Goal: Task Accomplishment & Management: Manage account settings

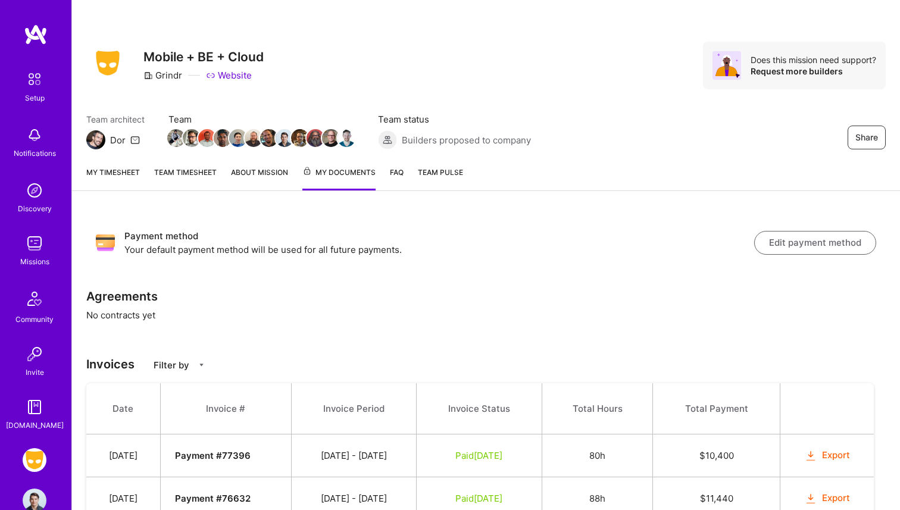
click at [125, 164] on div "My timesheet Team timesheet About Mission My Documents FAQ Team Pulse" at bounding box center [486, 173] width 828 height 35
click at [122, 171] on link "My timesheet" at bounding box center [113, 178] width 54 height 24
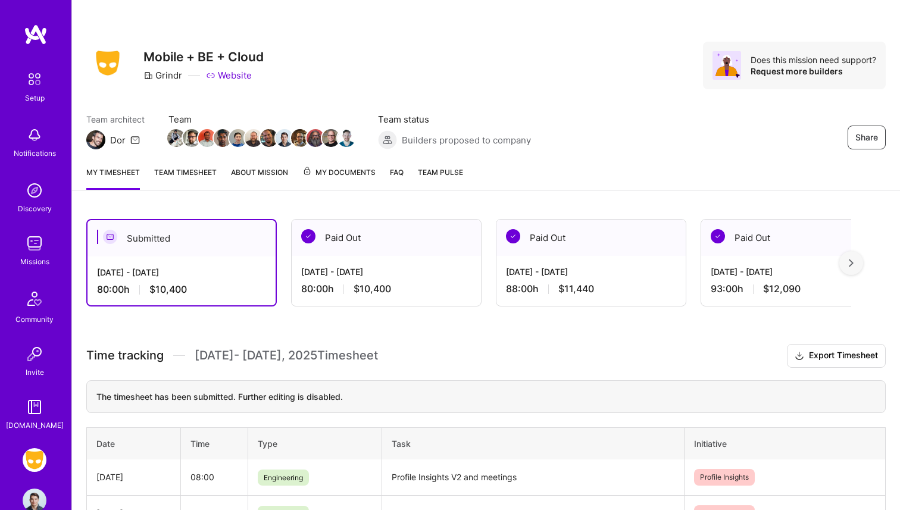
click at [36, 271] on div "Setup Notifications Discovery Missions Community Invite [DOMAIN_NAME]" at bounding box center [35, 249] width 71 height 365
click at [36, 264] on div "Missions" at bounding box center [34, 261] width 29 height 12
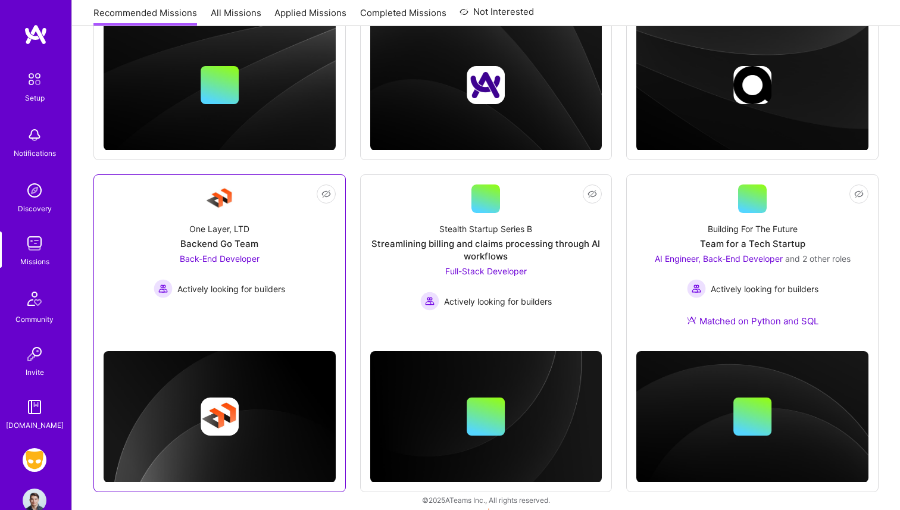
scroll to position [368, 0]
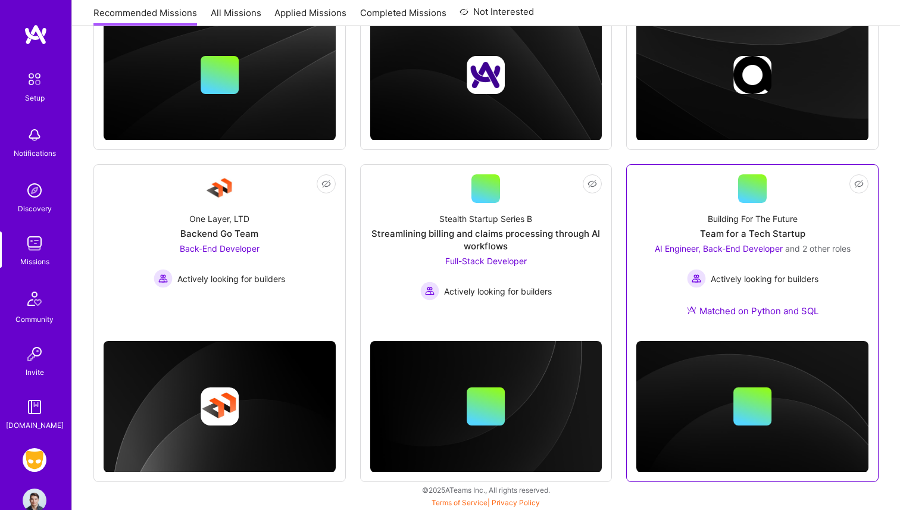
click at [753, 206] on div "Building For The Future Team for a Tech Startup AI Engineer, Back-End Developer…" at bounding box center [752, 267] width 232 height 129
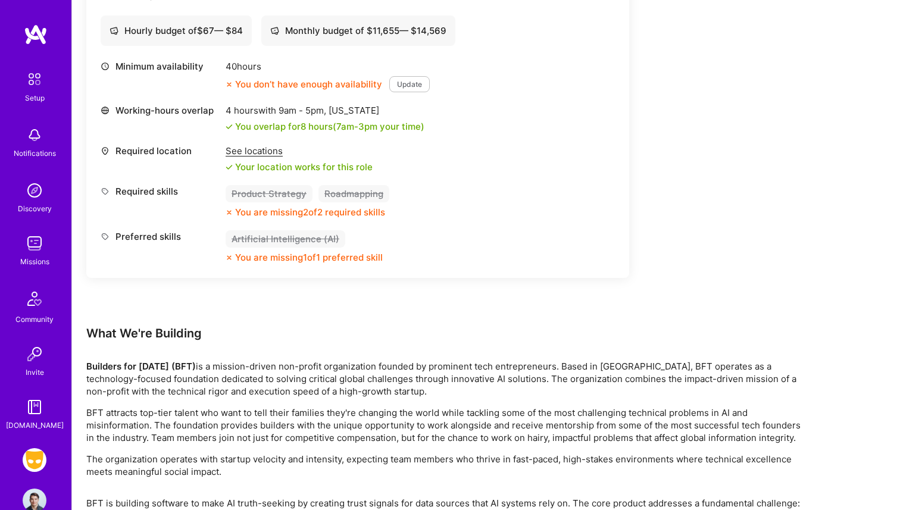
scroll to position [1960, 0]
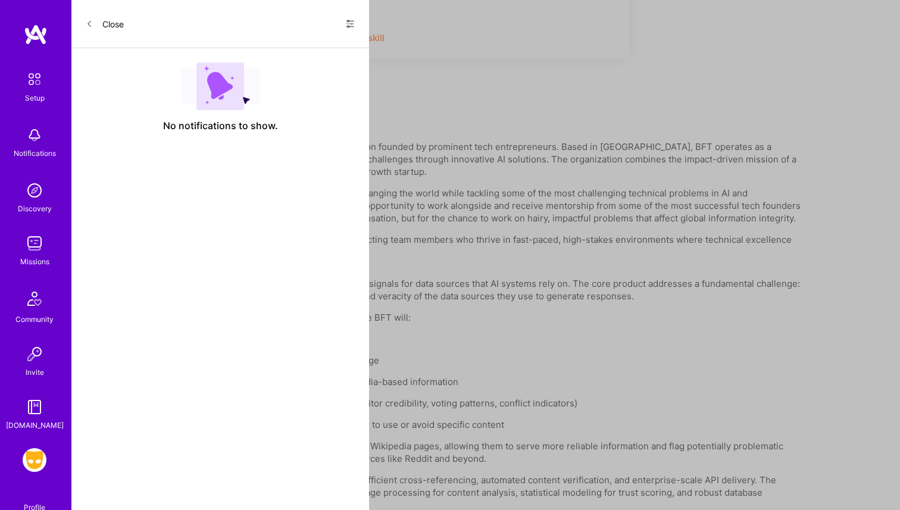
scroll to position [368, 0]
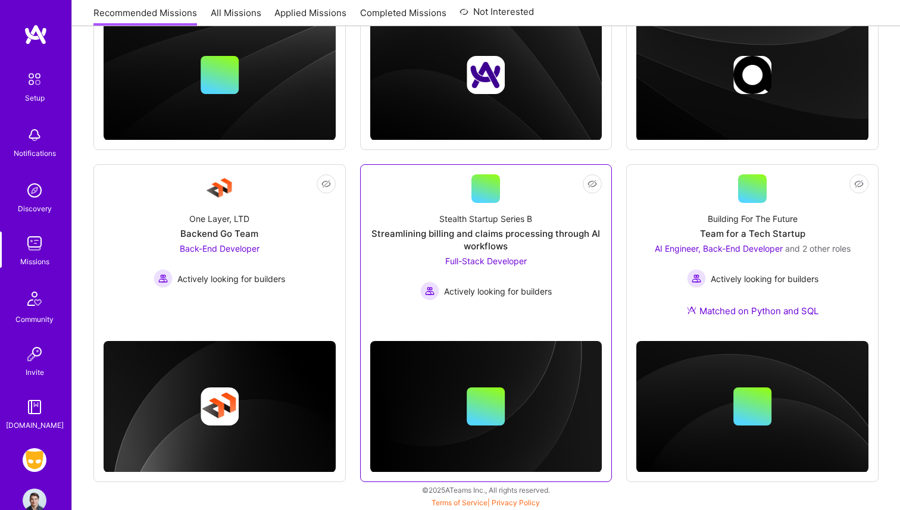
click at [563, 261] on div "Stealth Startup Series B Streamlining billing and claims processing through AI …" at bounding box center [486, 252] width 232 height 98
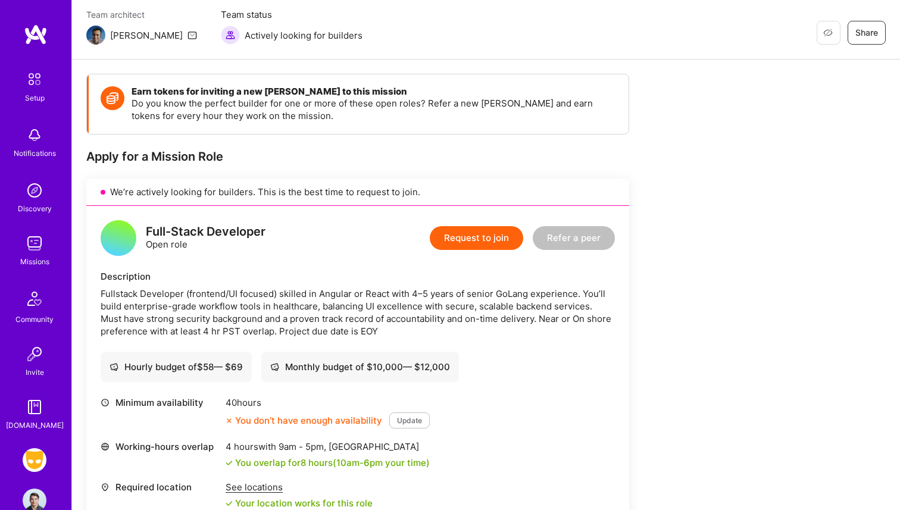
scroll to position [106, 0]
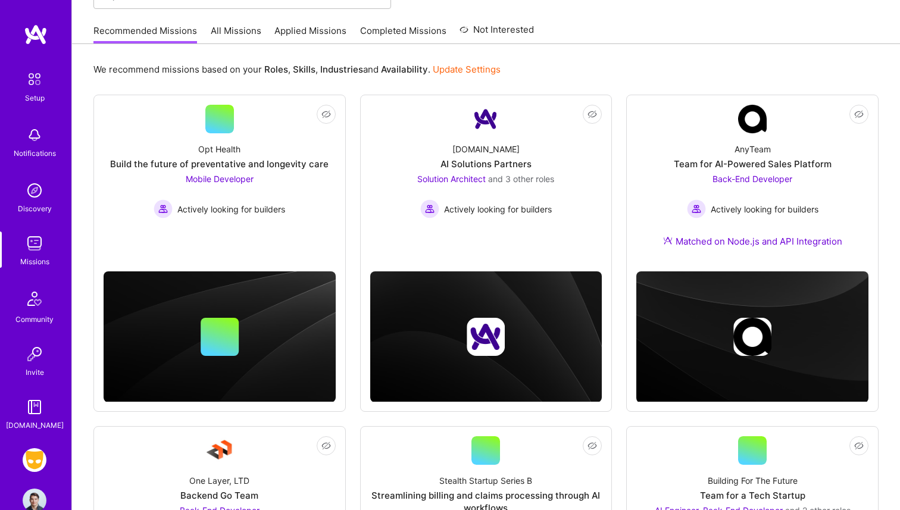
scroll to position [368, 0]
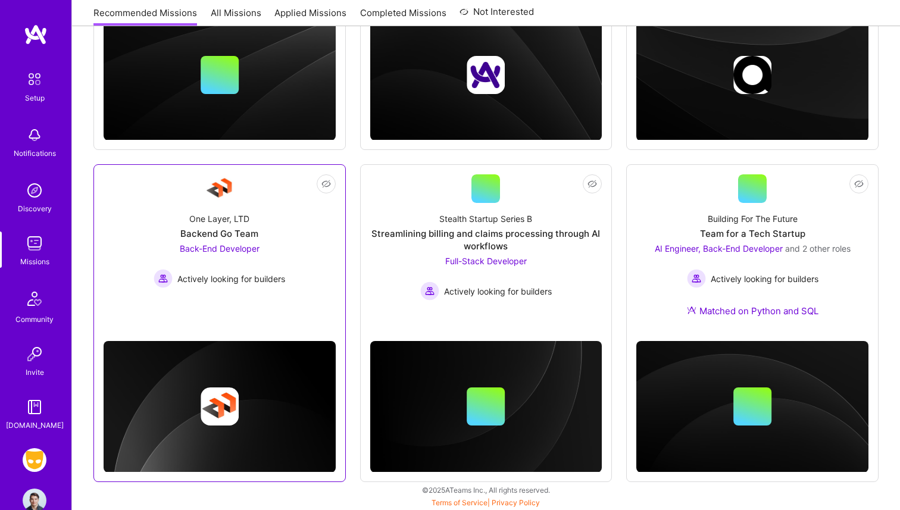
click at [201, 258] on div "Back-End Developer Actively looking for builders" at bounding box center [218, 265] width 131 height 46
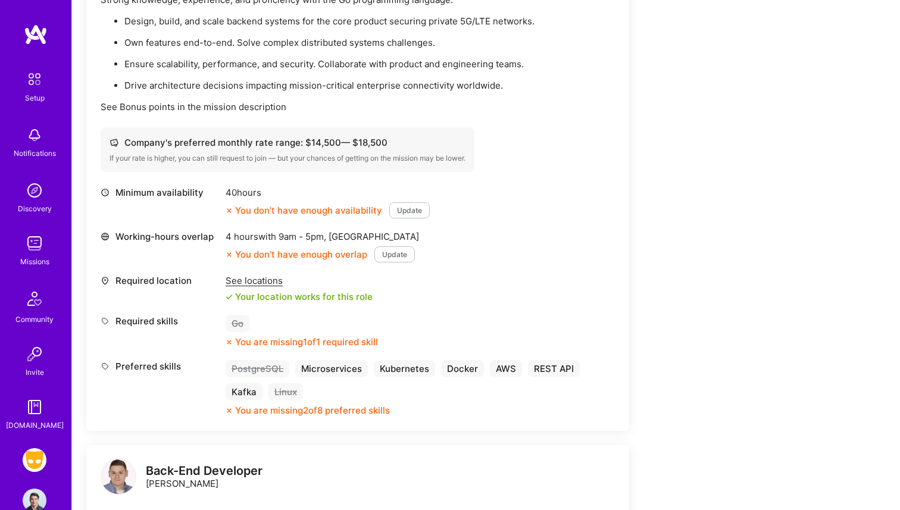
scroll to position [412, 0]
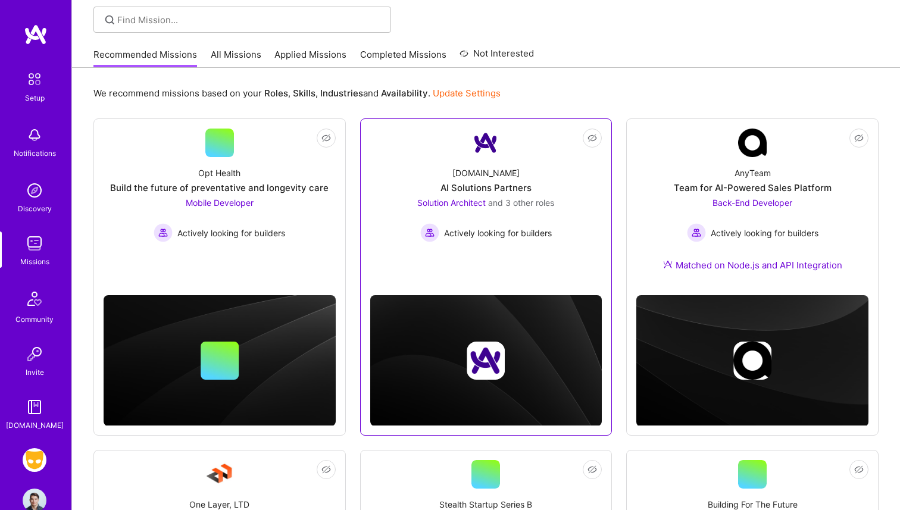
scroll to position [44, 0]
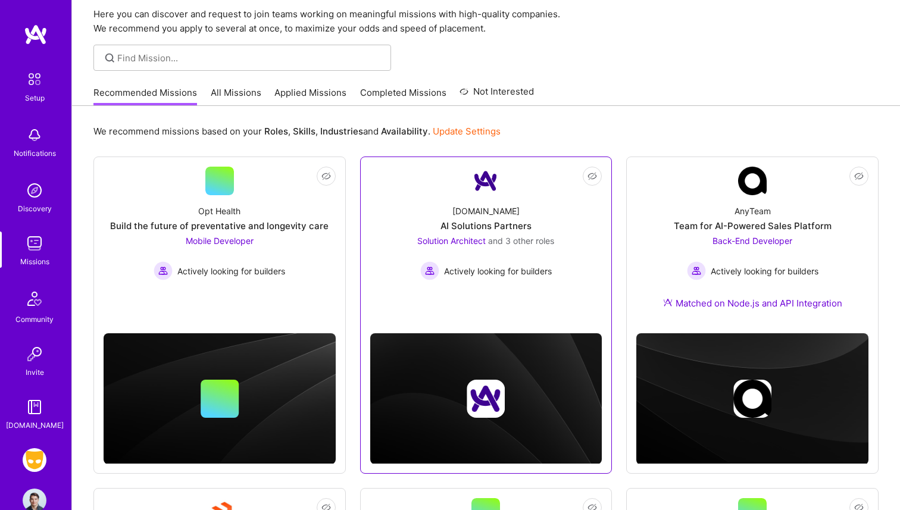
click at [549, 215] on div "[DOMAIN_NAME] AI Solutions Partners Solution Architect and 3 other roles Active…" at bounding box center [486, 237] width 232 height 85
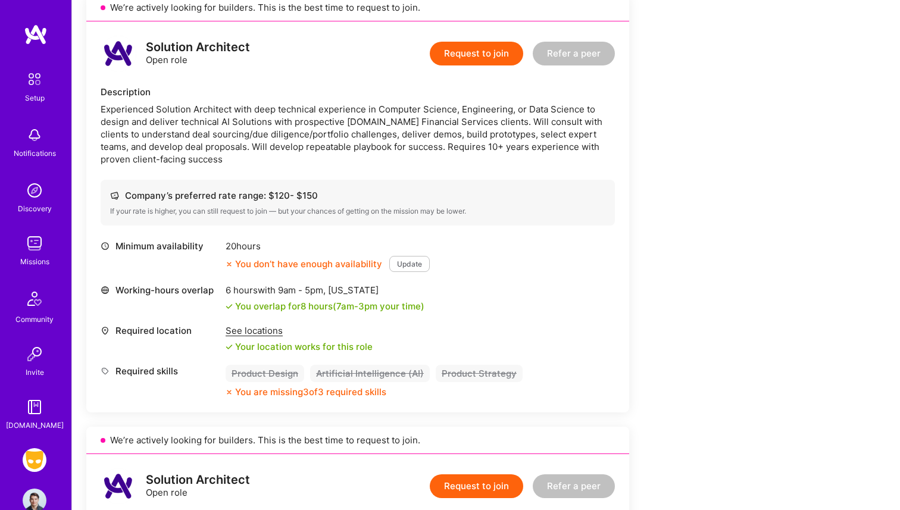
scroll to position [1196, 0]
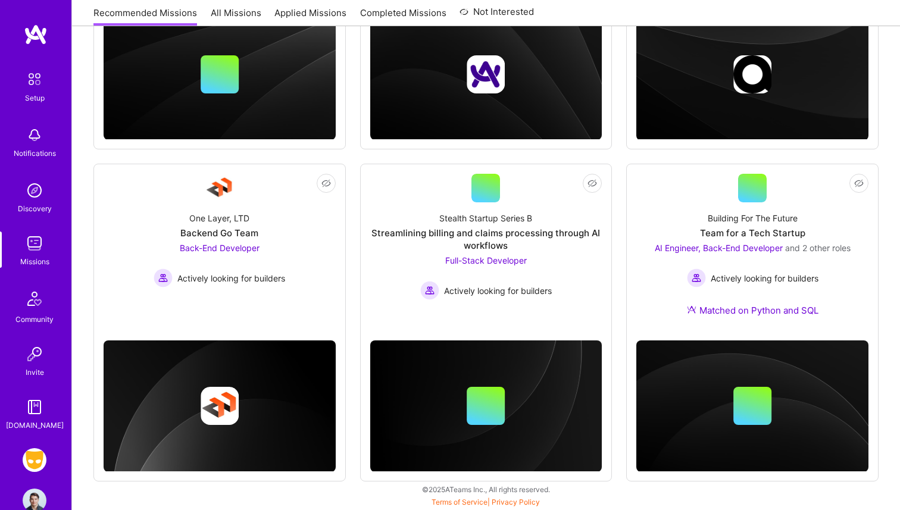
scroll to position [44, 0]
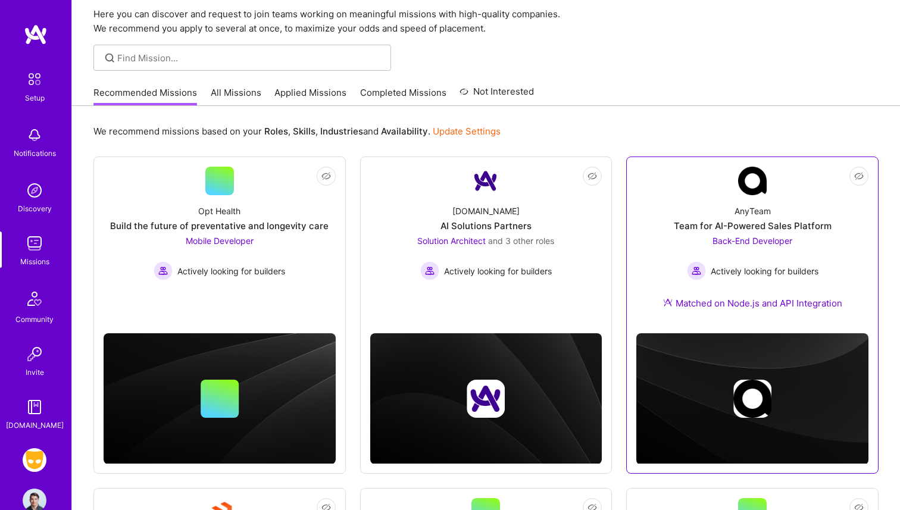
click at [745, 220] on div "Team for AI-Powered Sales Platform" at bounding box center [752, 226] width 158 height 12
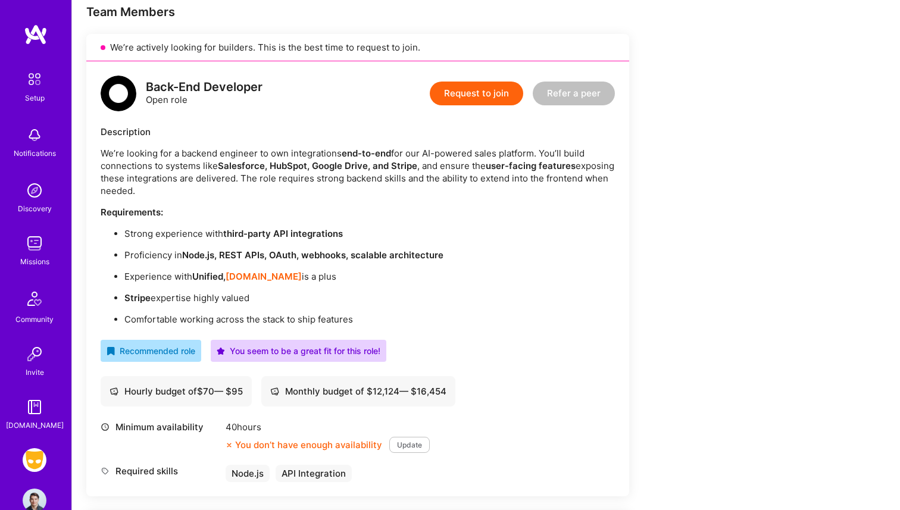
scroll to position [245, 0]
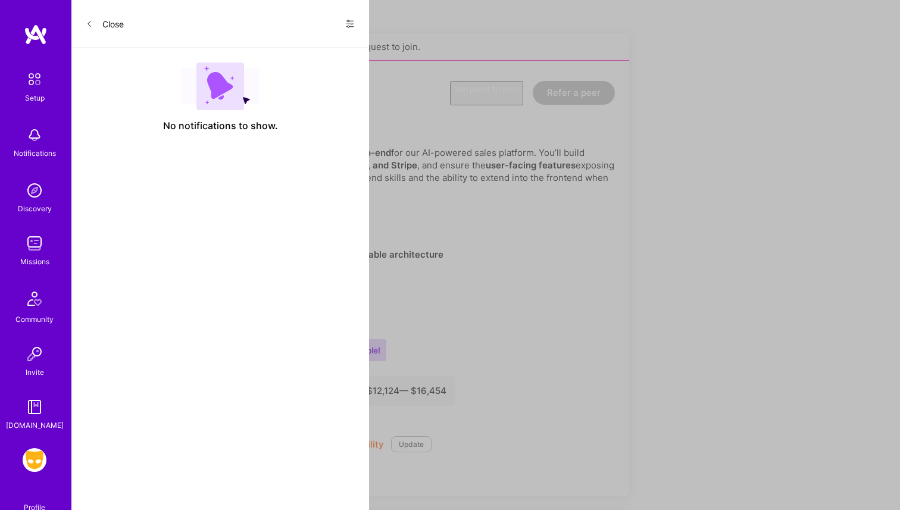
scroll to position [44, 0]
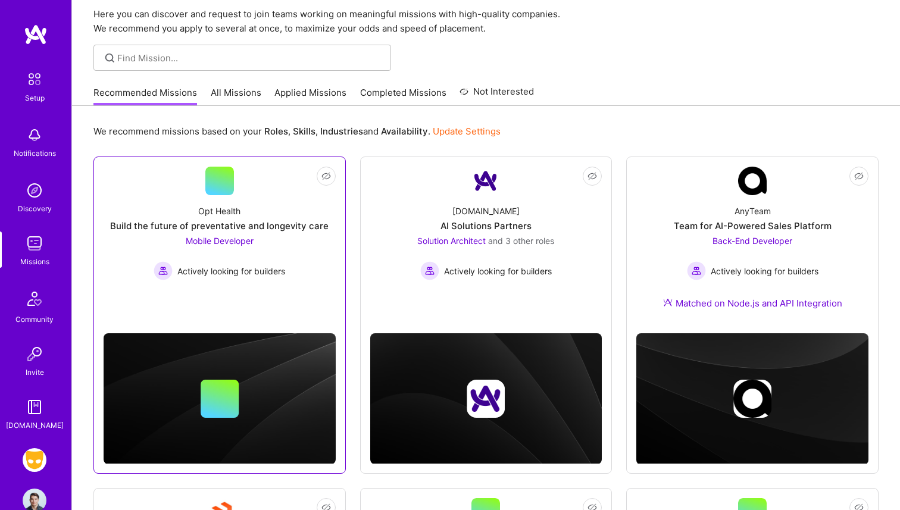
click at [229, 193] on div at bounding box center [219, 181] width 29 height 29
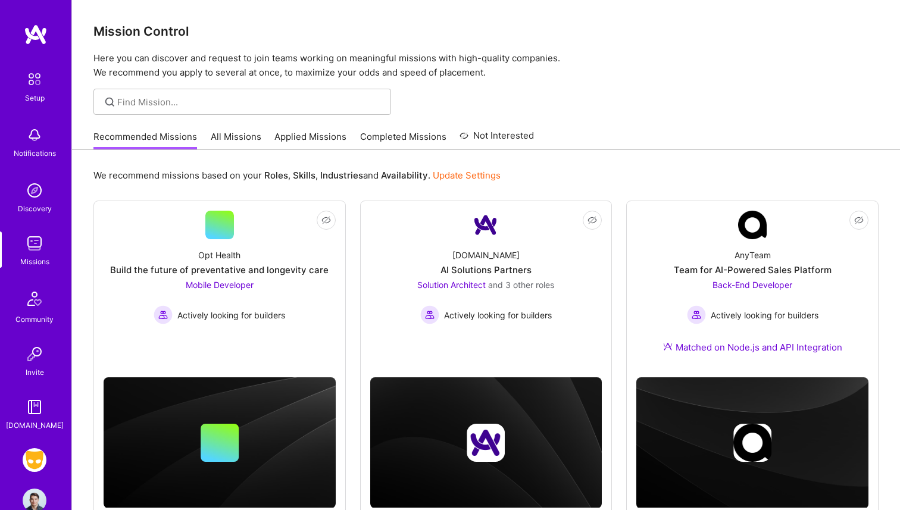
click at [255, 142] on link "All Missions" at bounding box center [236, 140] width 51 height 20
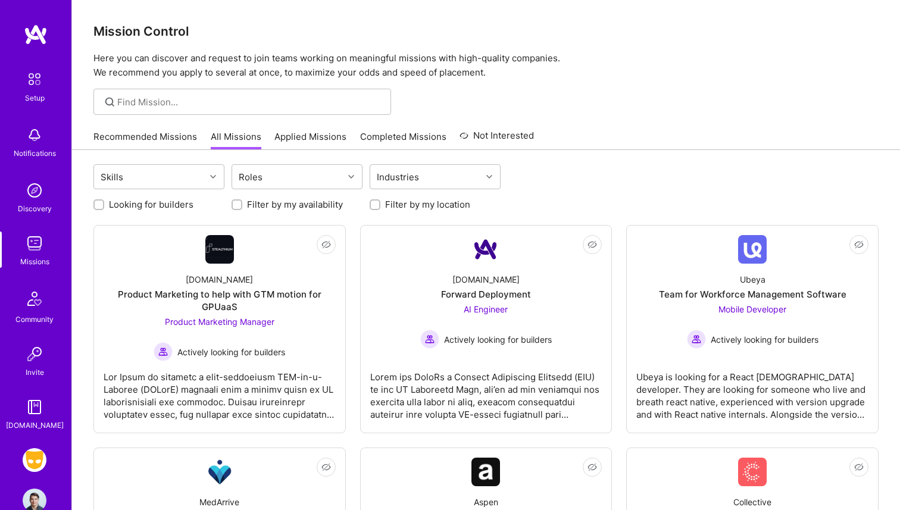
click at [443, 199] on label "Filter by my location" at bounding box center [427, 204] width 85 height 12
click at [380, 201] on input "Filter by my location" at bounding box center [376, 205] width 8 height 8
checkbox input "true"
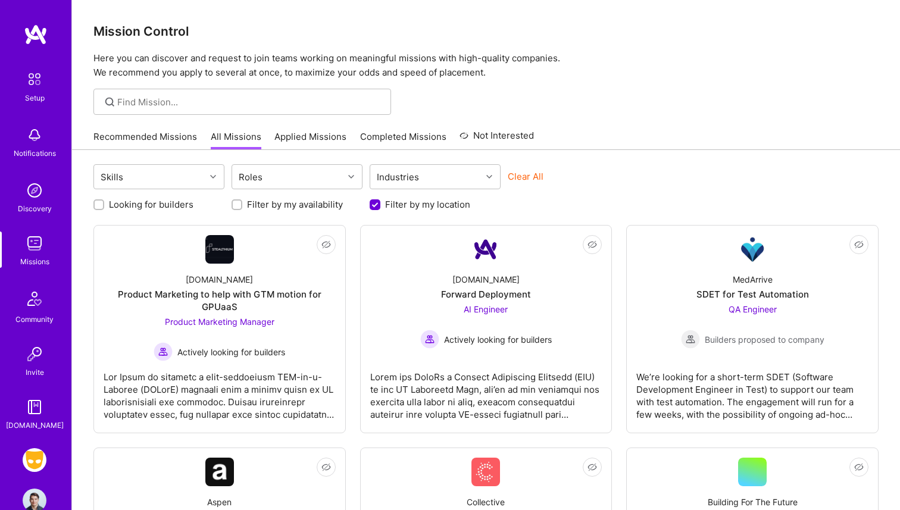
click at [157, 202] on label "Looking for builders" at bounding box center [151, 204] width 84 height 12
click at [104, 202] on input "Looking for builders" at bounding box center [100, 205] width 8 height 8
checkbox input "true"
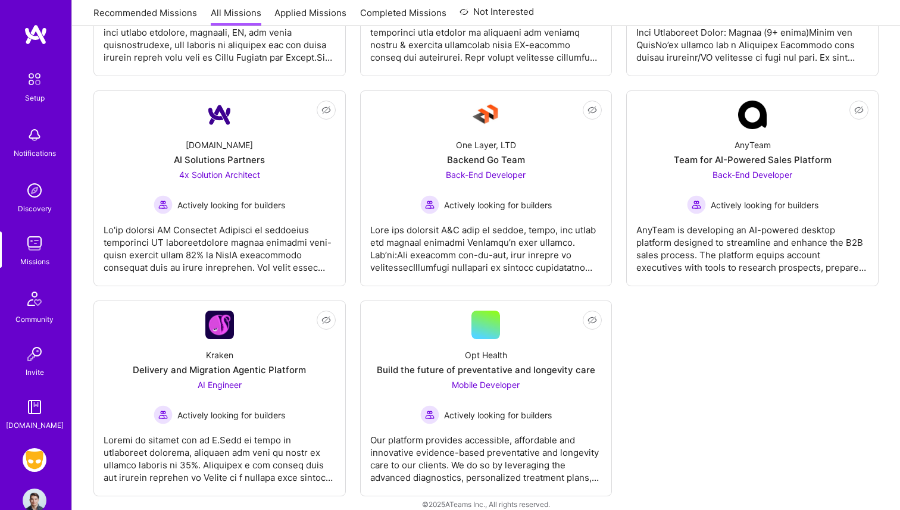
scroll to position [817, 0]
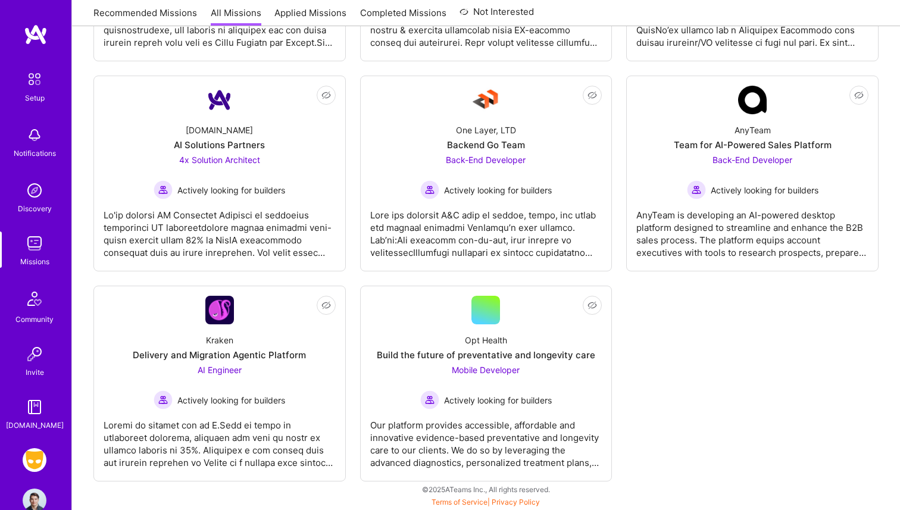
click at [33, 452] on img at bounding box center [35, 460] width 24 height 24
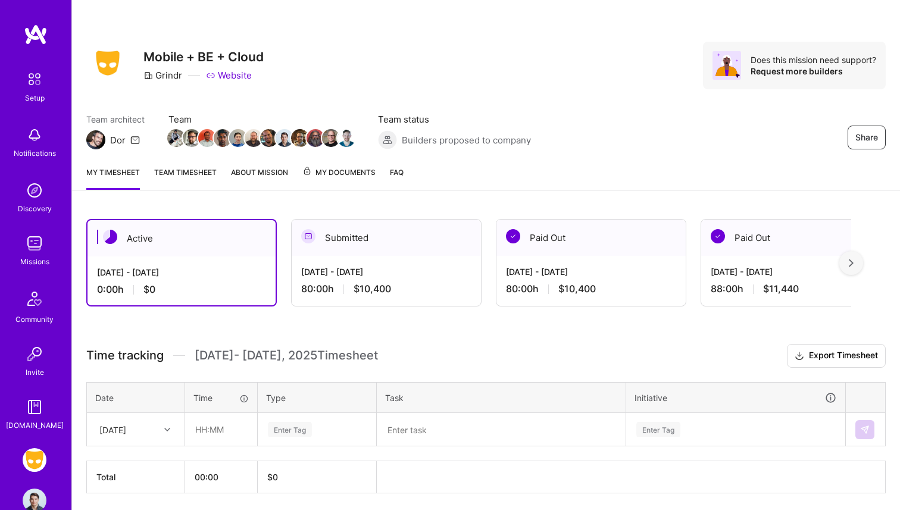
click at [208, 173] on link "Team timesheet" at bounding box center [185, 178] width 62 height 24
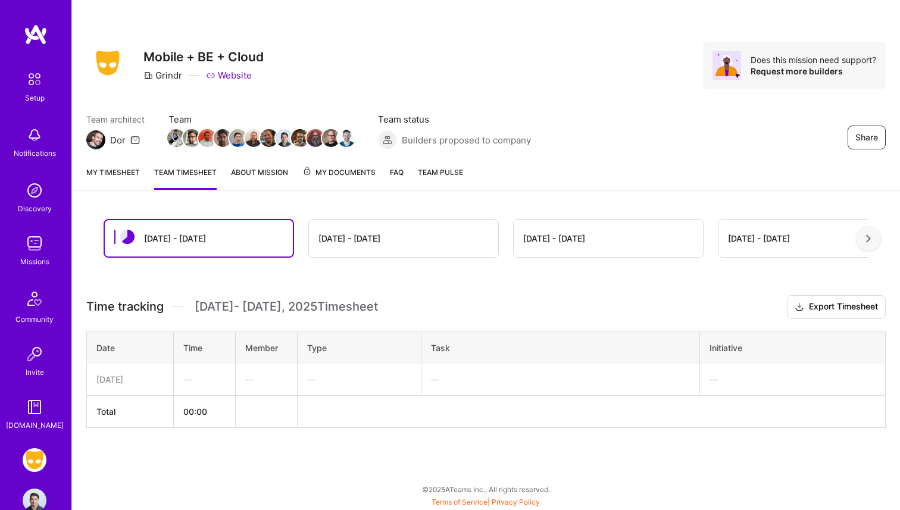
click at [113, 180] on link "My timesheet" at bounding box center [113, 178] width 54 height 24
